Goal: Find specific page/section: Find specific page/section

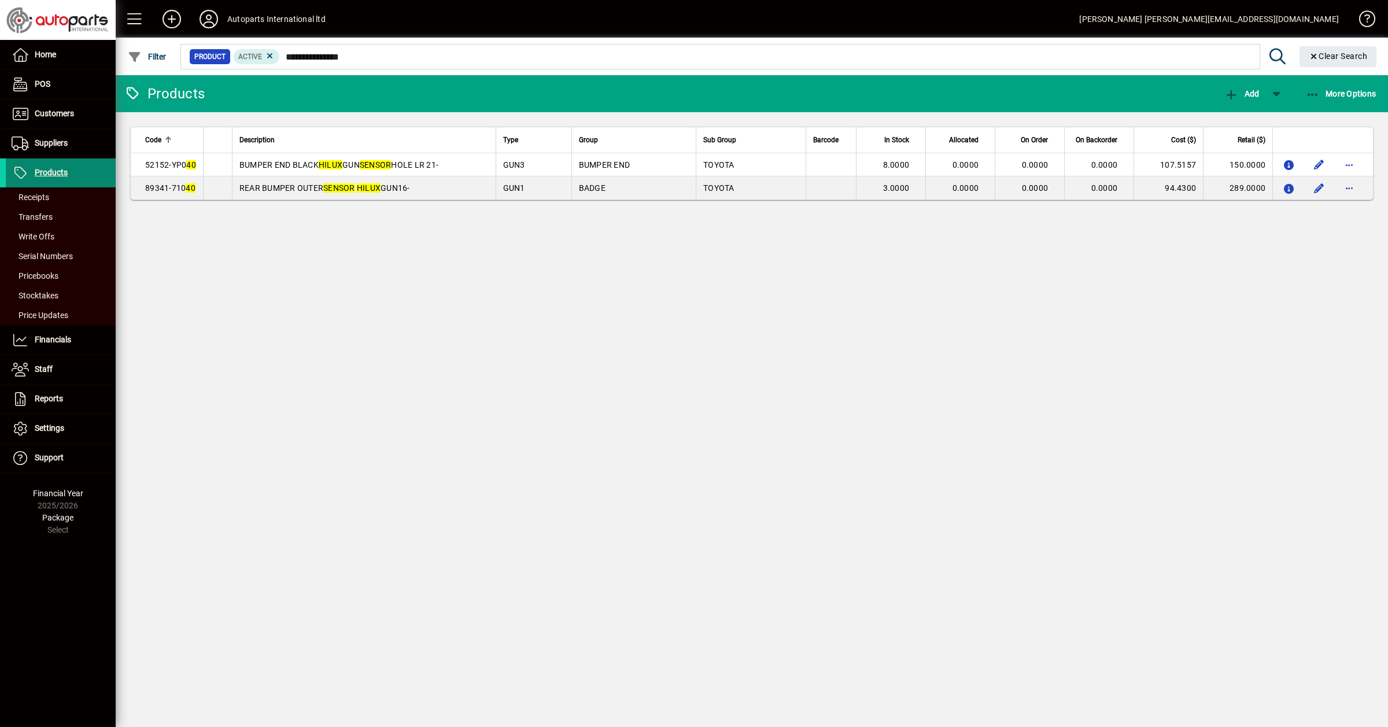
click at [45, 172] on span "Products" at bounding box center [51, 172] width 33 height 9
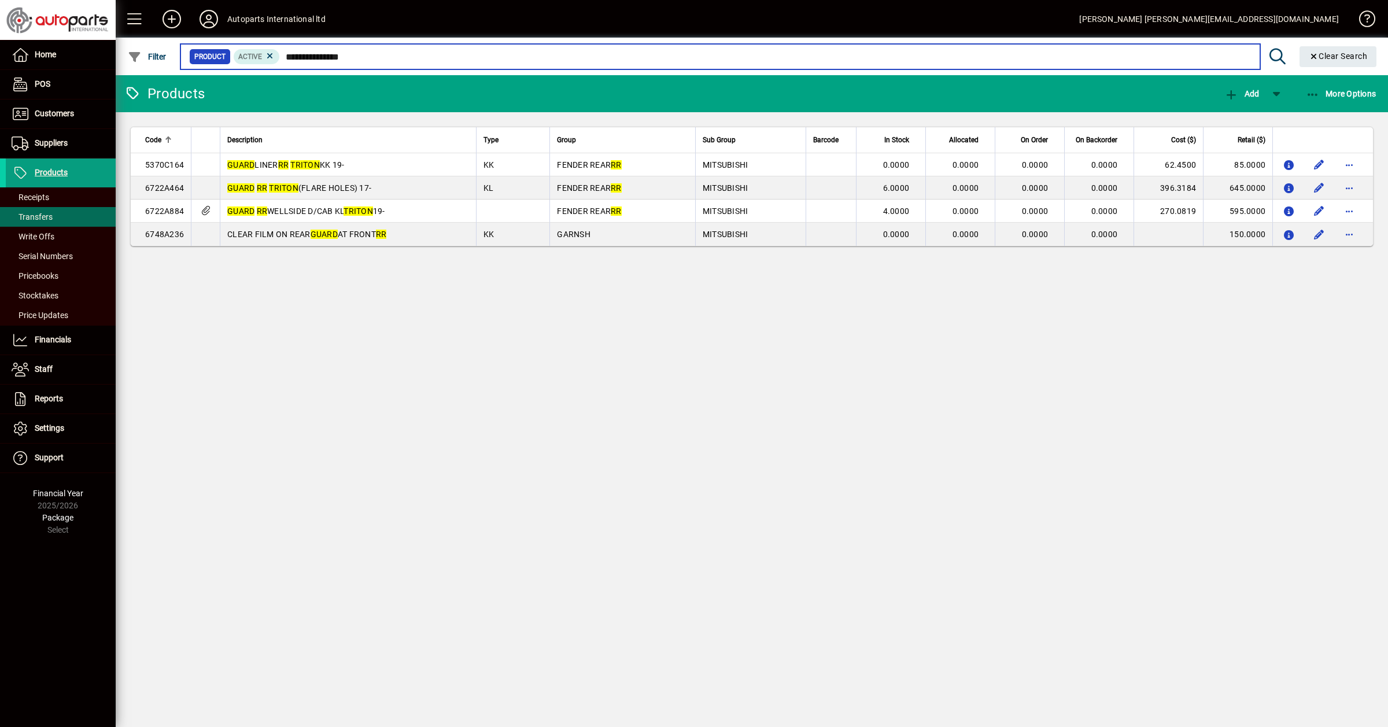
type input "**********"
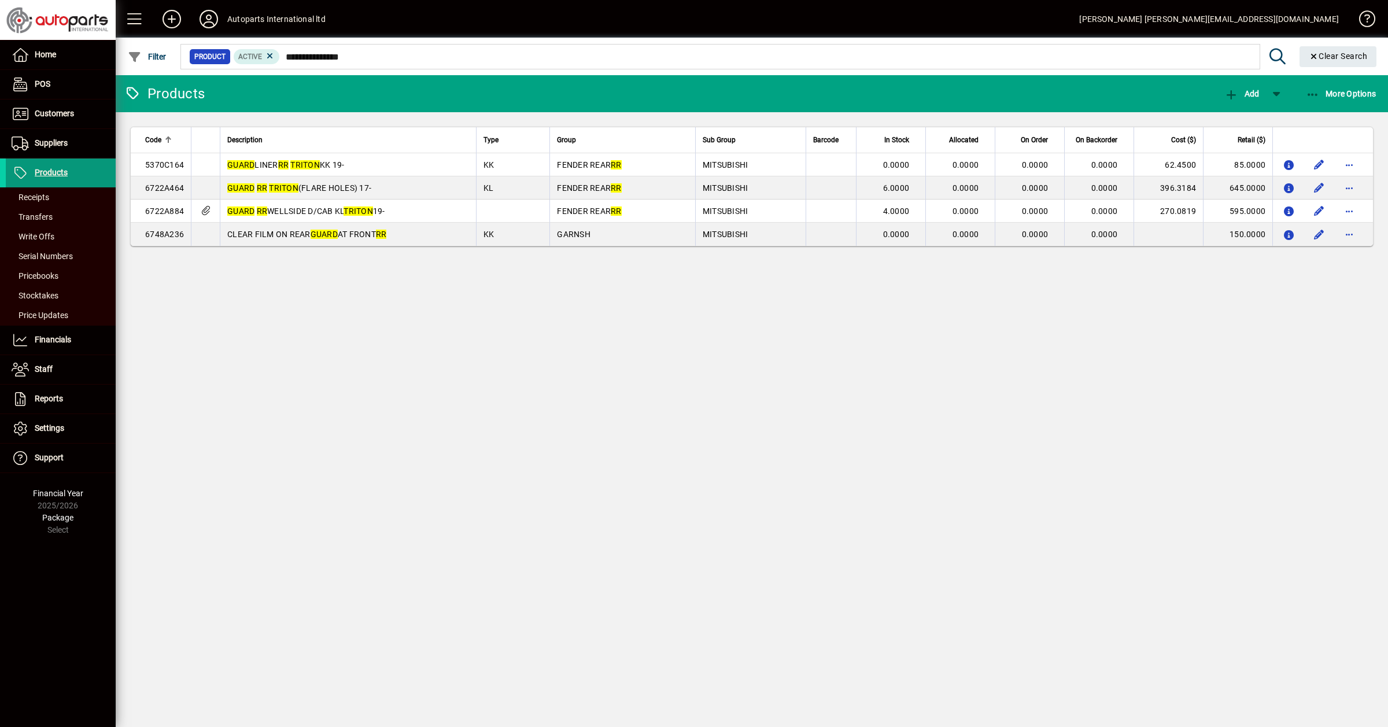
click at [47, 166] on span "Products" at bounding box center [37, 173] width 62 height 14
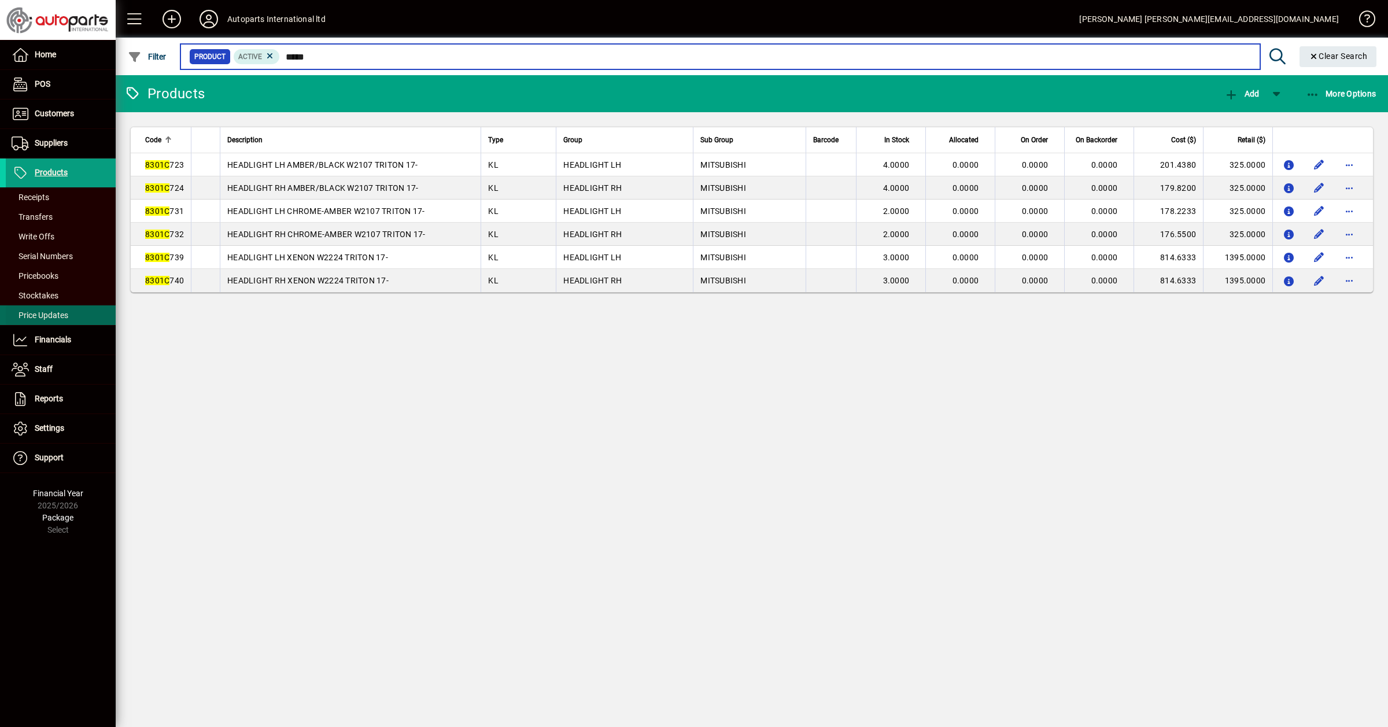
type input "*****"
